Goal: Task Accomplishment & Management: Manage account settings

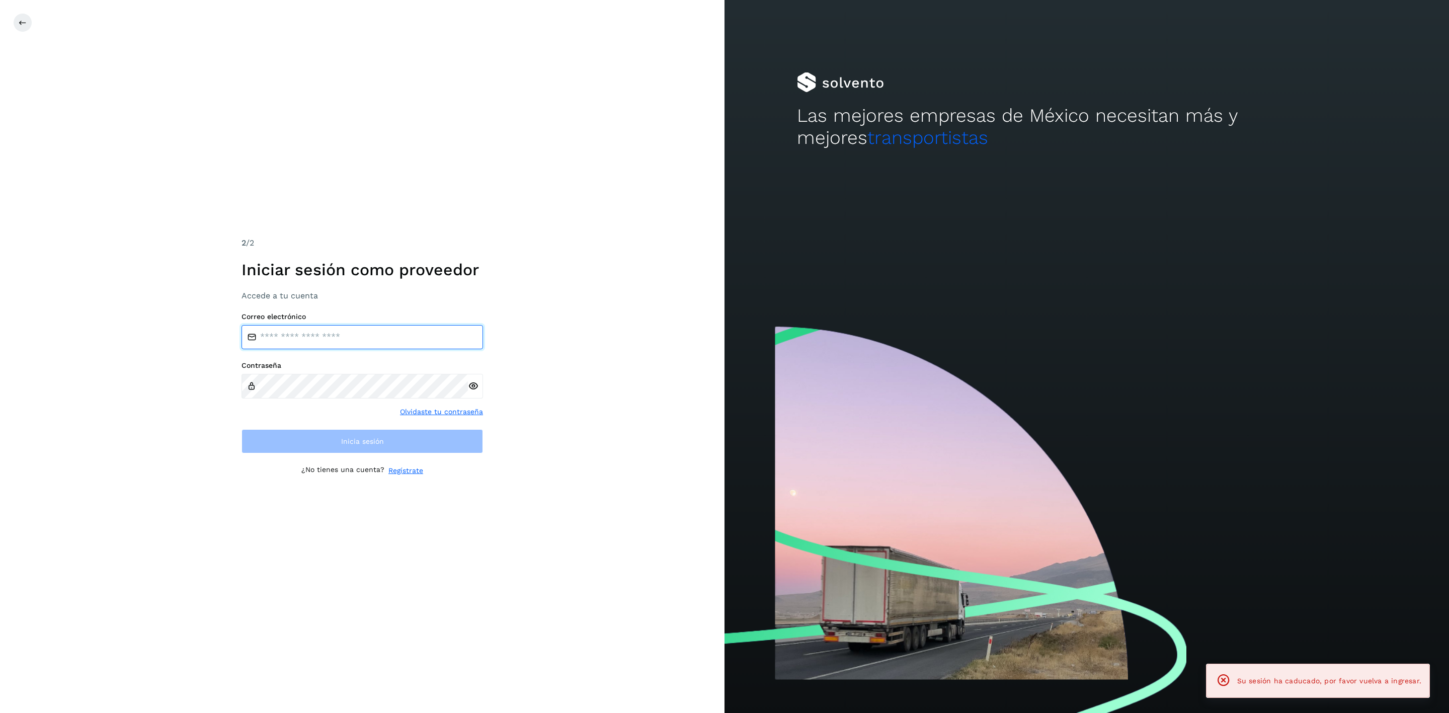
type input "**********"
click at [592, 385] on div "**********" at bounding box center [362, 356] width 725 height 713
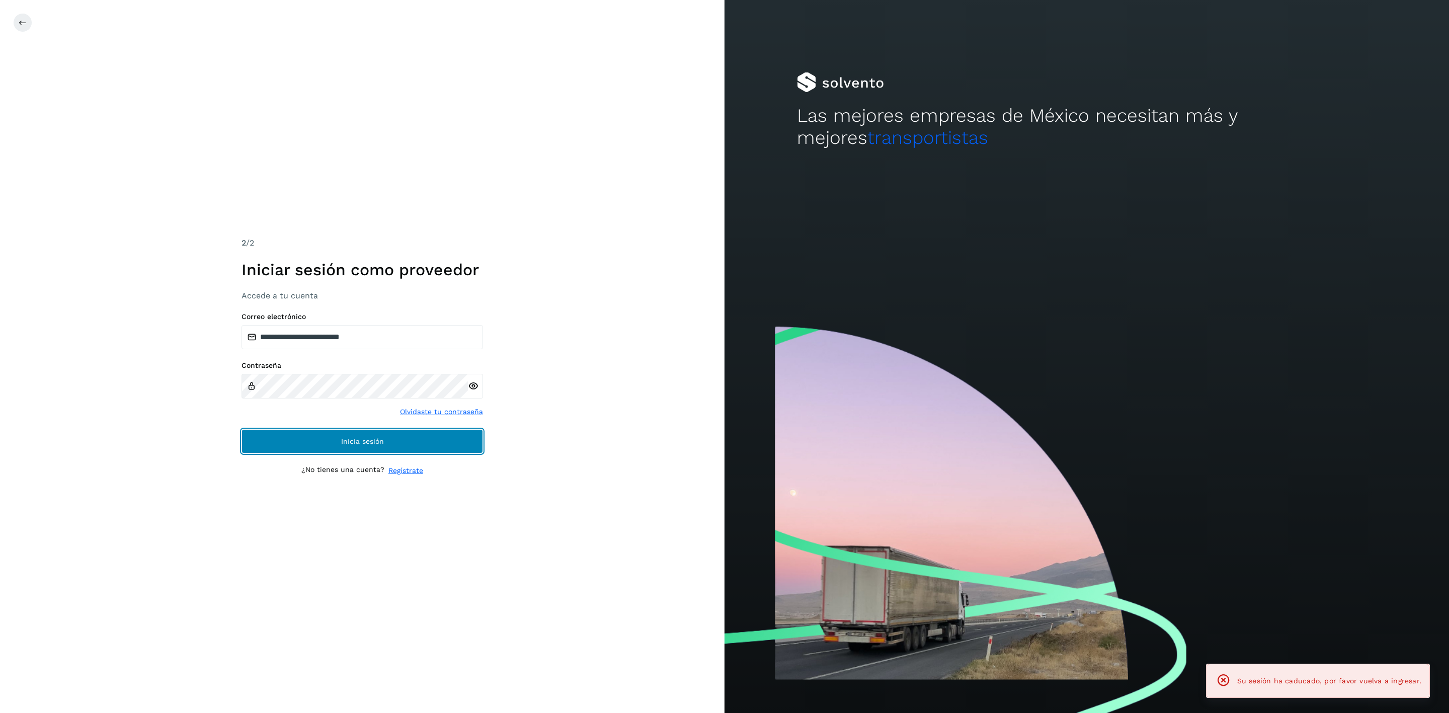
click at [468, 440] on button "Inicia sesión" at bounding box center [363, 441] width 242 height 24
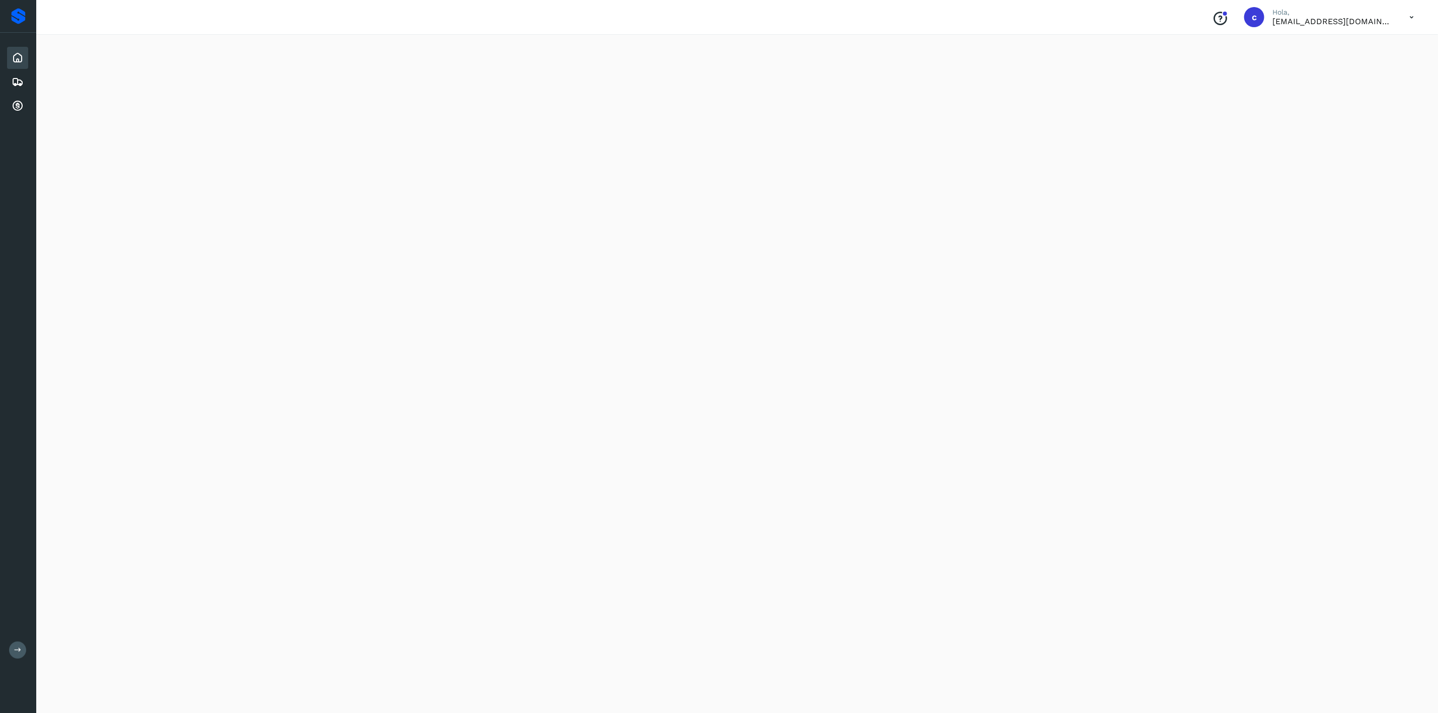
scroll to position [568, 0]
